Goal: Information Seeking & Learning: Learn about a topic

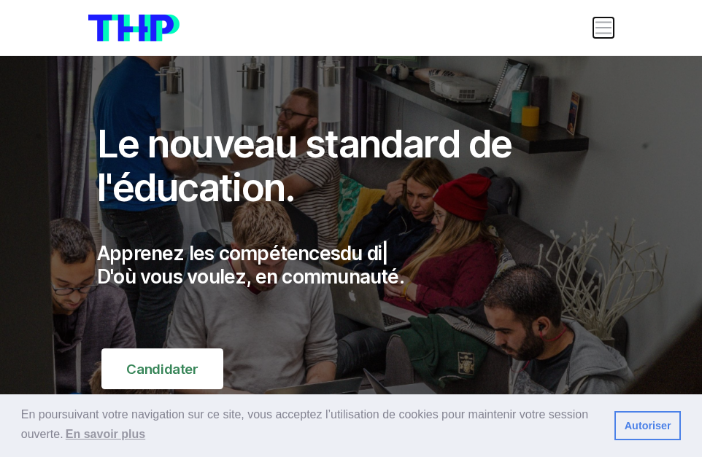
click at [600, 23] on span "Toggle navigation" at bounding box center [603, 28] width 20 height 20
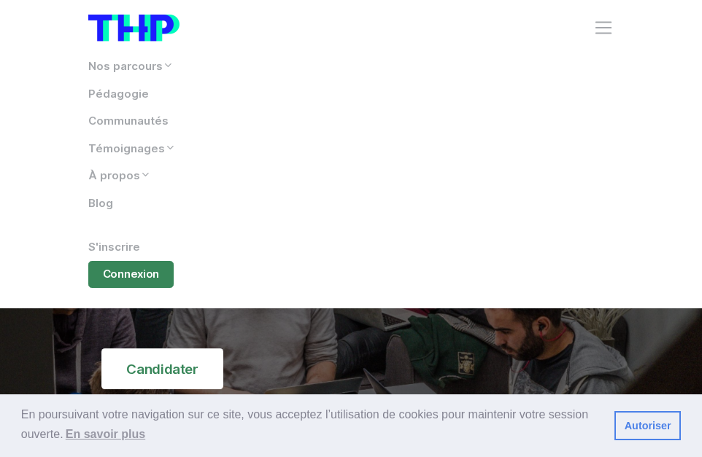
click at [130, 289] on div "Nos parcours Tous nos parcours index Découvrez votre futur arbre de compétences…" at bounding box center [350, 171] width 525 height 252
click at [128, 282] on link "Connexion" at bounding box center [130, 275] width 85 height 28
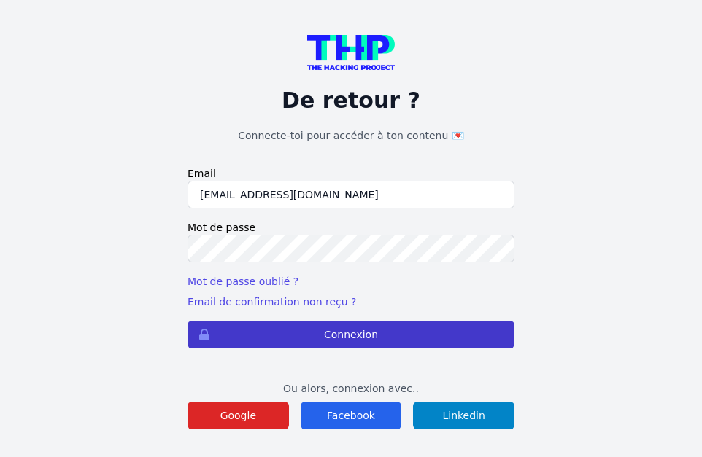
type input "kaba38@hotmail.fr"
click at [274, 326] on button "Connexion" at bounding box center [350, 335] width 327 height 28
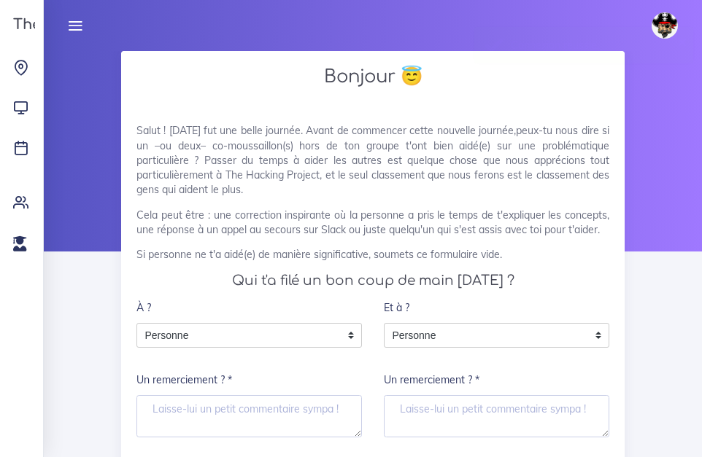
click at [81, 24] on icon at bounding box center [75, 26] width 16 height 16
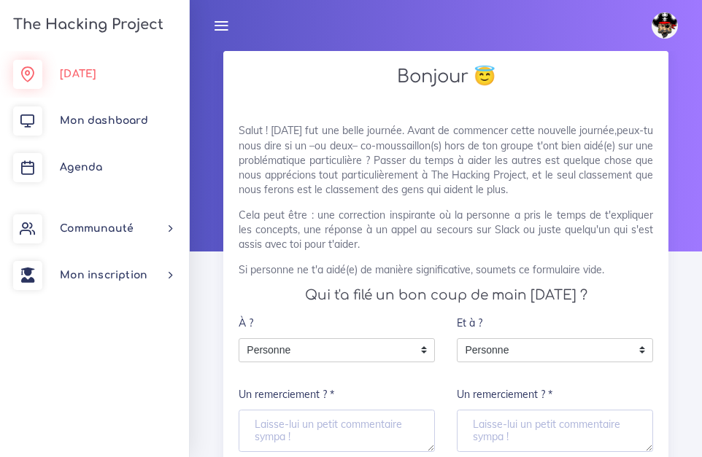
click at [88, 77] on span "[DATE]" at bounding box center [78, 74] width 36 height 11
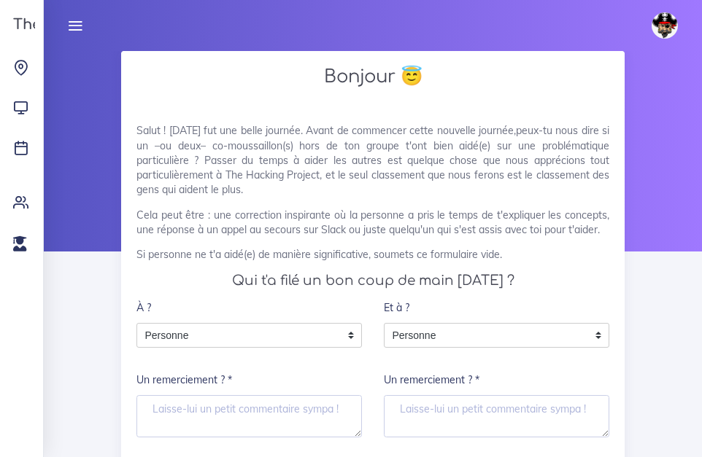
click at [72, 28] on icon at bounding box center [75, 26] width 16 height 16
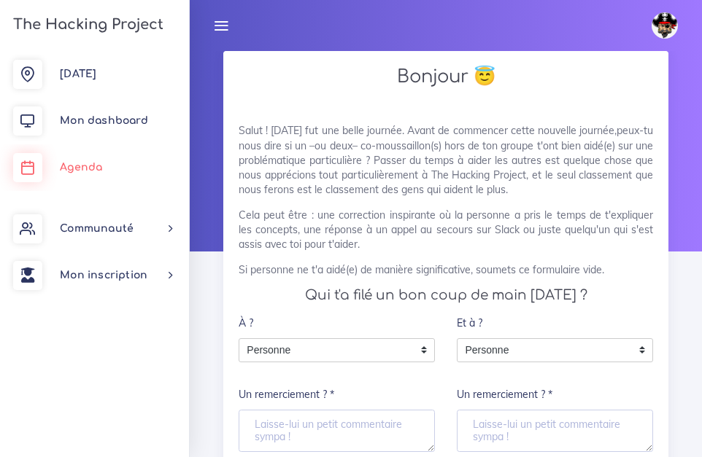
click at [77, 176] on link "Agenda" at bounding box center [94, 167] width 189 height 47
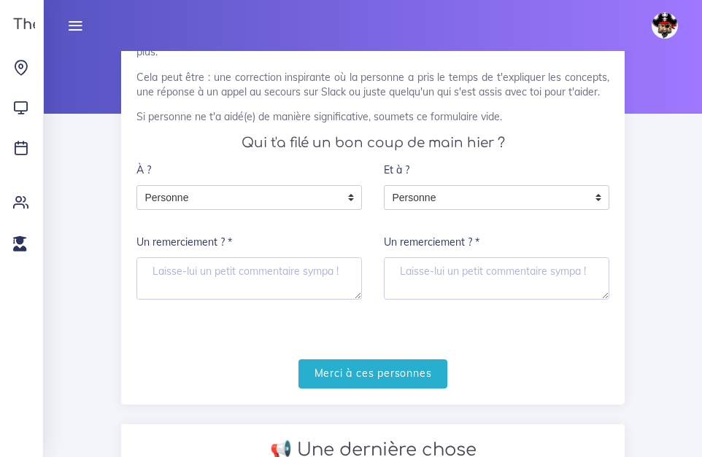
scroll to position [123, 0]
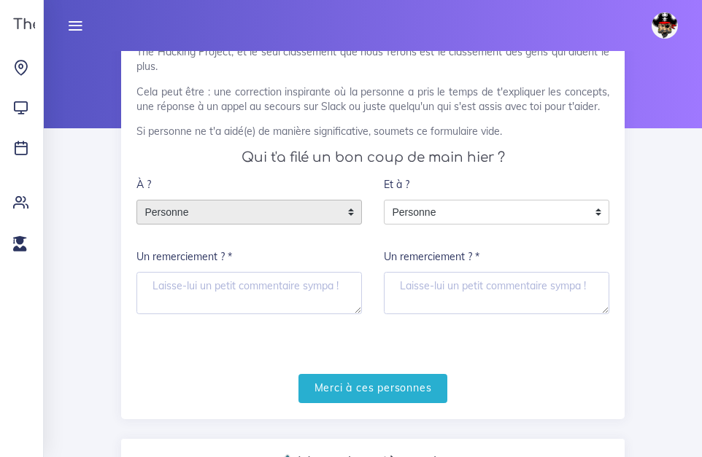
click at [344, 216] on div "Personne" at bounding box center [248, 212] width 225 height 25
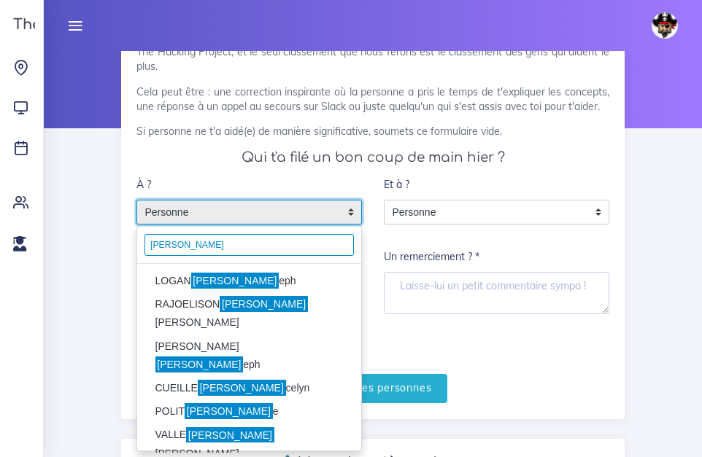
type input "jos"
click at [212, 280] on mark "Jos" at bounding box center [235, 281] width 88 height 16
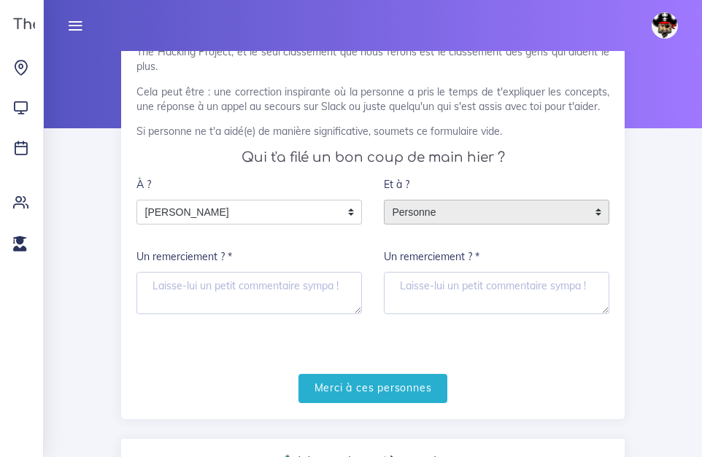
click at [478, 214] on span "Personne" at bounding box center [485, 212] width 202 height 23
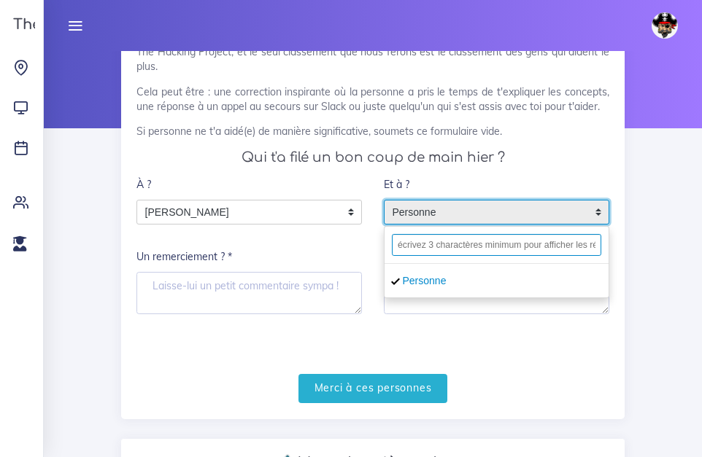
click at [474, 247] on input "text" at bounding box center [496, 245] width 209 height 22
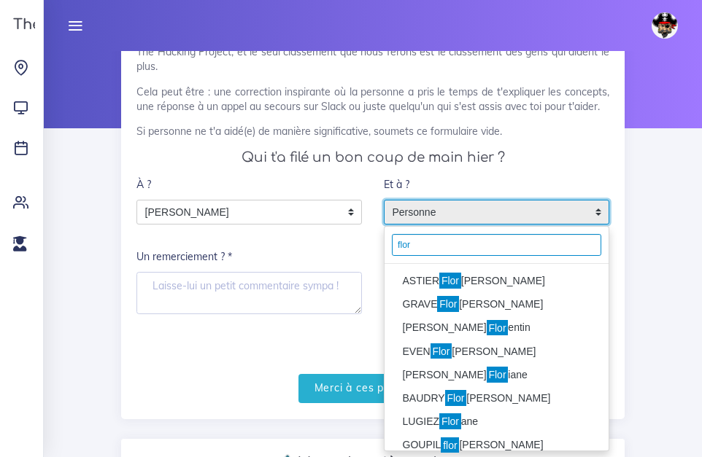
type input "flor"
click at [438, 285] on li "ASTIER Flor ian" at bounding box center [496, 281] width 224 height 23
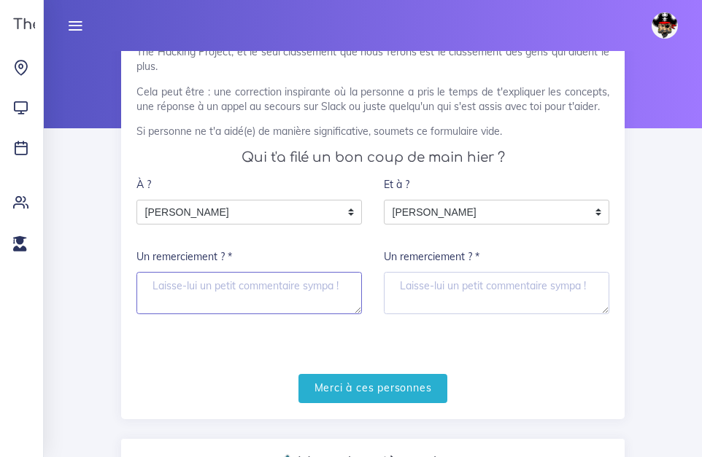
click at [282, 293] on textarea "Un remerciement ? *" at bounding box center [248, 293] width 225 height 42
type textarea "merci pour ton aide"
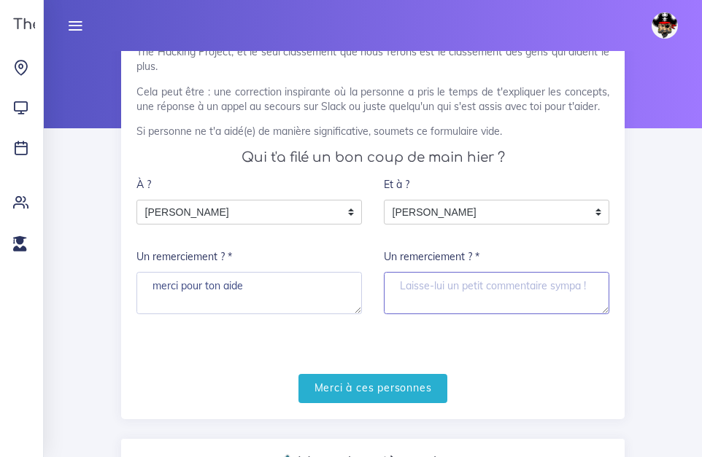
click at [406, 282] on textarea "Un remerciement ? *" at bounding box center [496, 293] width 225 height 42
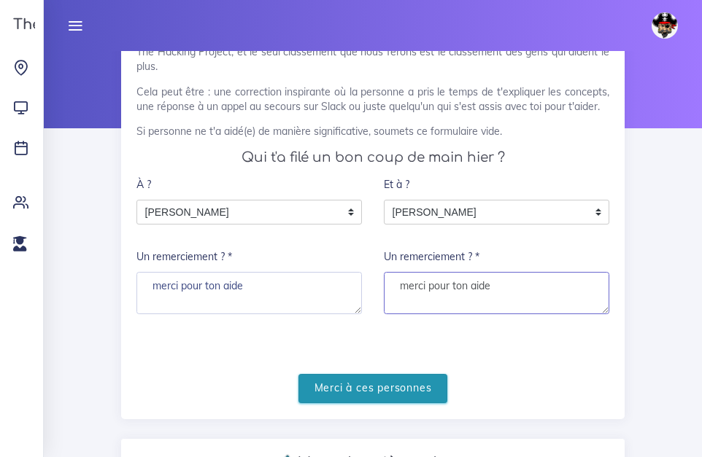
type textarea "merci pour ton aide"
click at [409, 396] on input "Merci à ces personnes" at bounding box center [373, 389] width 150 height 30
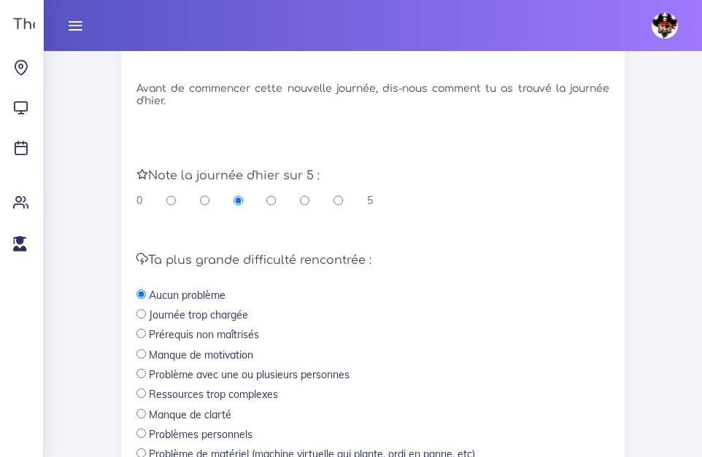
scroll to position [374, 0]
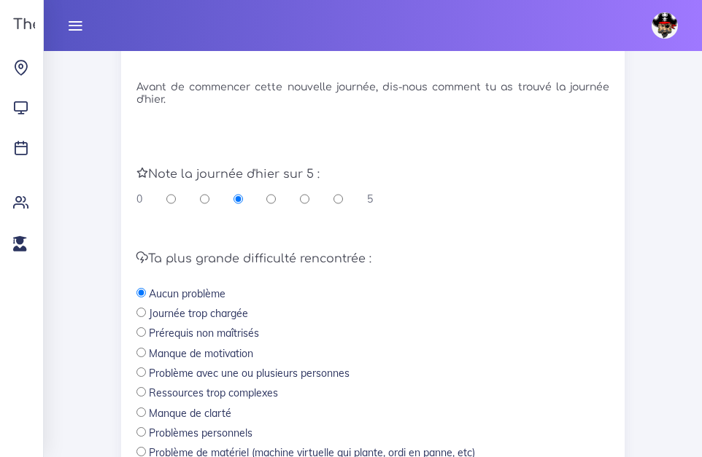
click at [308, 200] on input "radio" at bounding box center [304, 199] width 9 height 15
radio input "true"
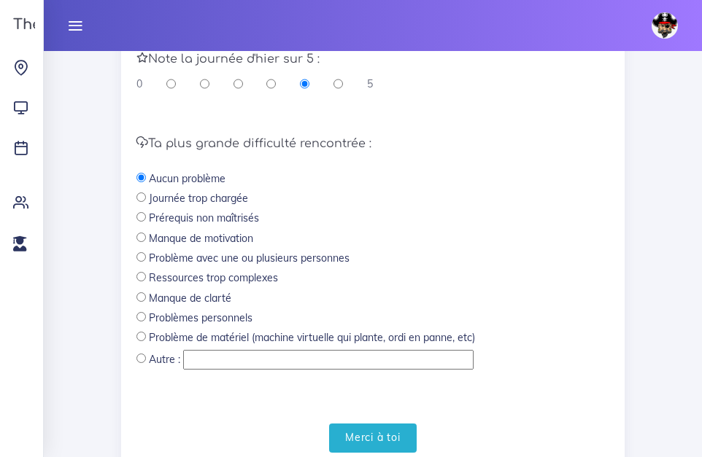
scroll to position [498, 0]
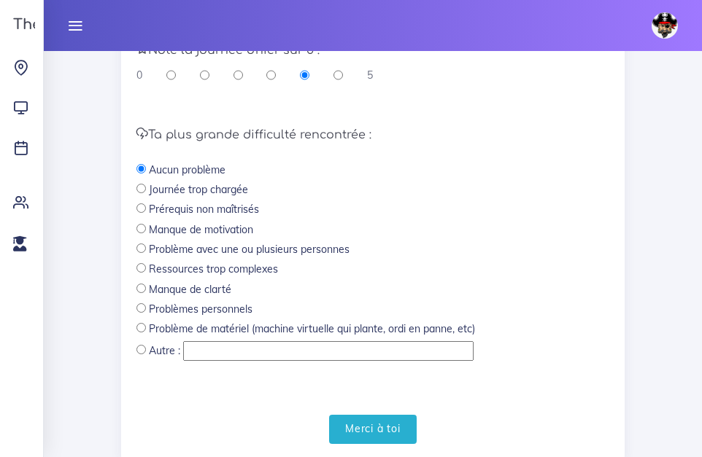
click at [144, 273] on input "radio" at bounding box center [140, 267] width 9 height 9
radio input "true"
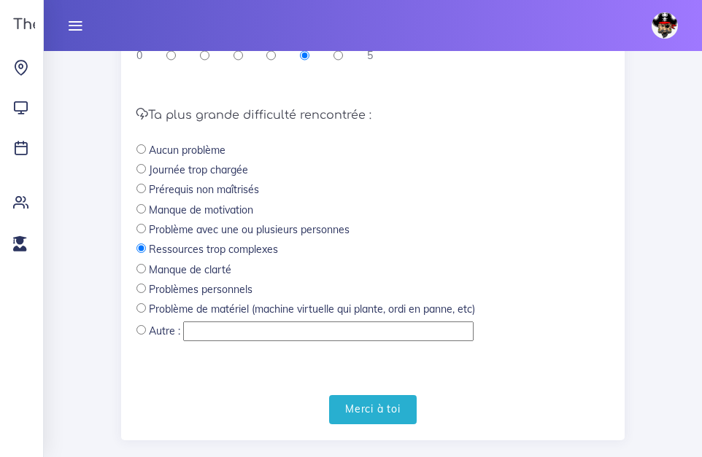
scroll to position [542, 0]
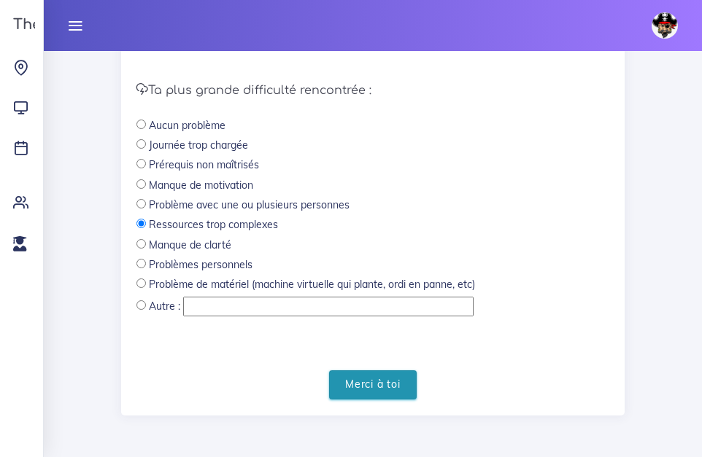
click at [348, 393] on input "Merci à toi" at bounding box center [373, 386] width 88 height 30
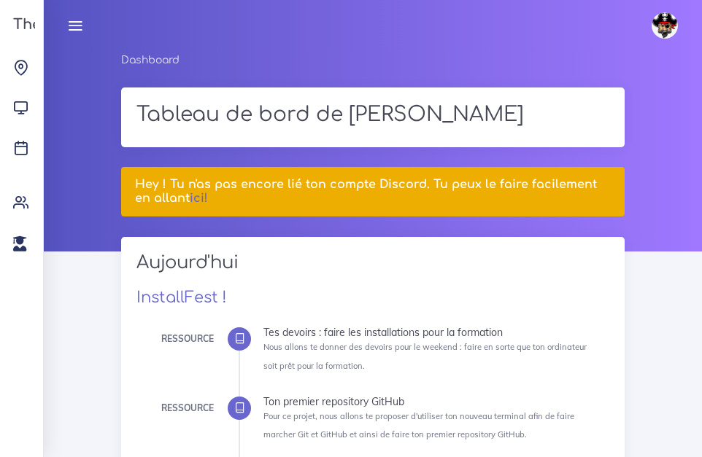
click at [25, 27] on h3 "The Hacking Project" at bounding box center [86, 25] width 155 height 16
click at [75, 27] on icon at bounding box center [75, 26] width 16 height 16
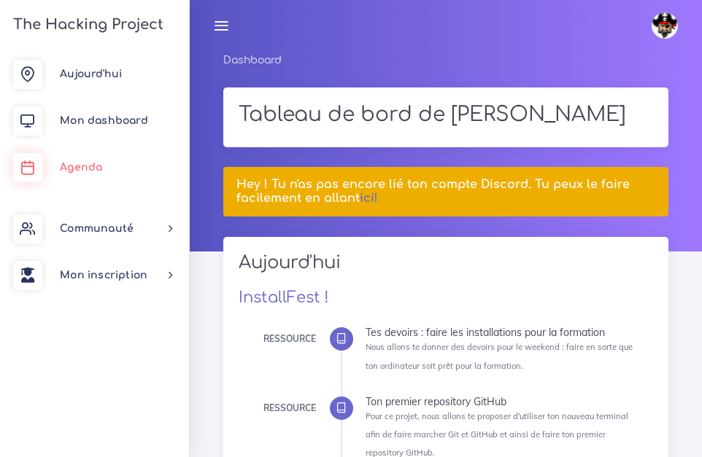
click at [95, 166] on span "Agenda" at bounding box center [81, 167] width 42 height 11
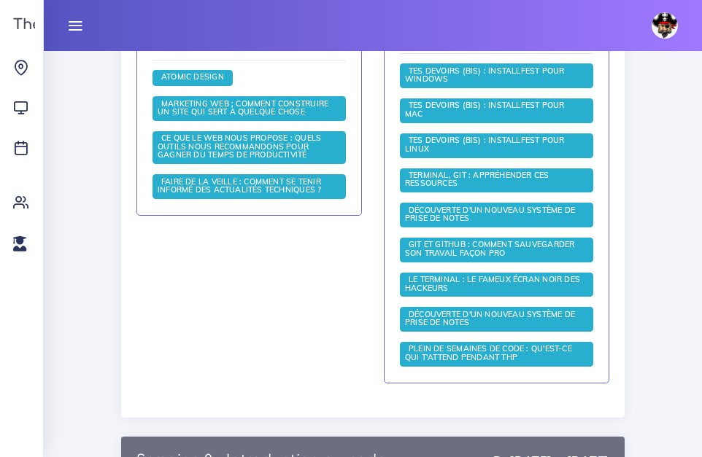
scroll to position [1007, 0]
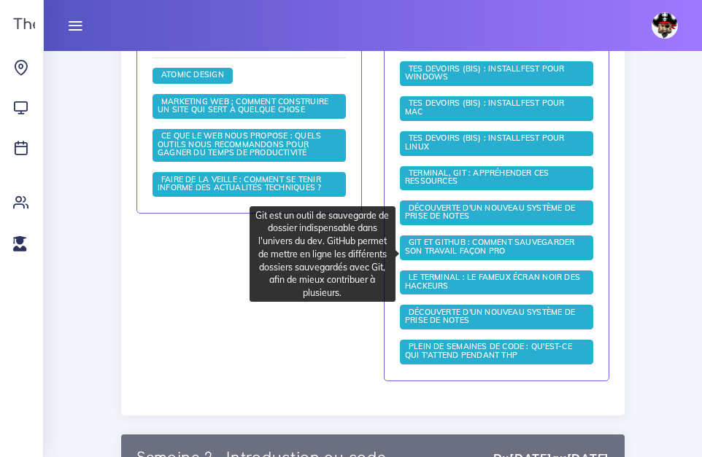
click at [468, 250] on span "Git et GitHub : comment sauvegarder son travail façon pro" at bounding box center [489, 246] width 169 height 19
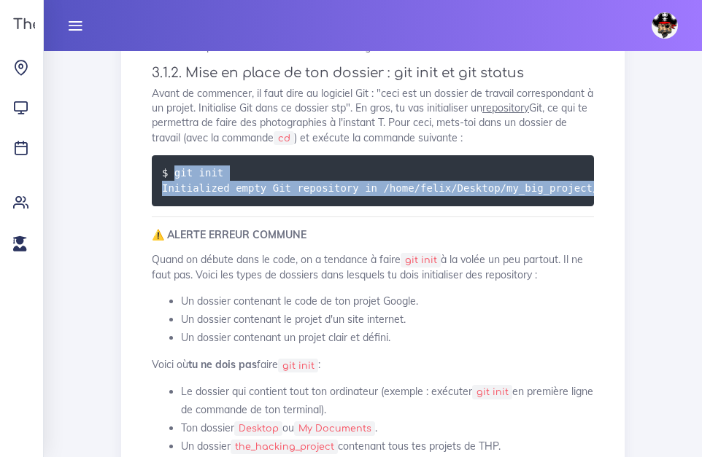
drag, startPoint x: 581, startPoint y: 191, endPoint x: 173, endPoint y: 177, distance: 408.8
click at [173, 177] on code "$ git init Initialized empty Git repository in /home/felix/Desktop/my_big_proje…" at bounding box center [397, 180] width 471 height 31
copy code "git init Initialized empty Git repository in /home/felix/Desktop/my_big_project…"
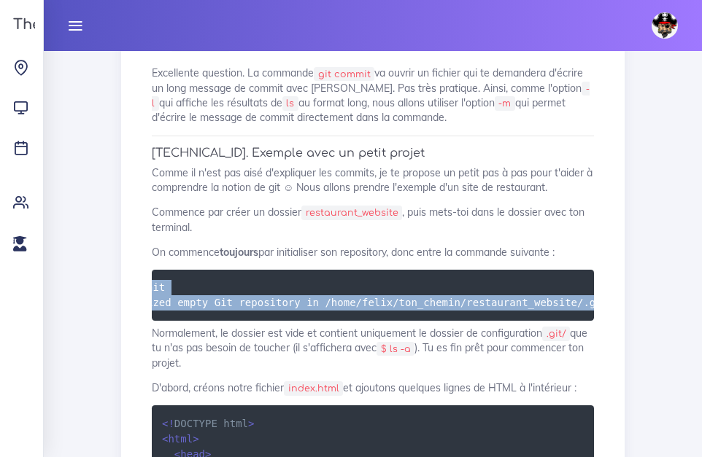
scroll to position [0, 91]
drag, startPoint x: 175, startPoint y: 290, endPoint x: 585, endPoint y: 303, distance: 410.2
click at [585, 303] on pre "$ git init Initialized empty Git repository in /home/felix/ton_chemin/restauran…" at bounding box center [373, 295] width 442 height 51
